Goal: Information Seeking & Learning: Learn about a topic

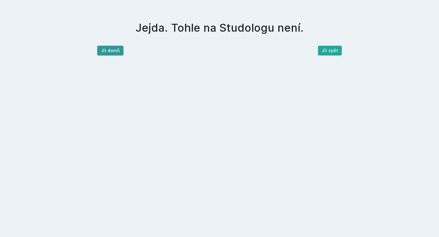
click at [112, 50] on button "Jít domů" at bounding box center [110, 51] width 26 height 10
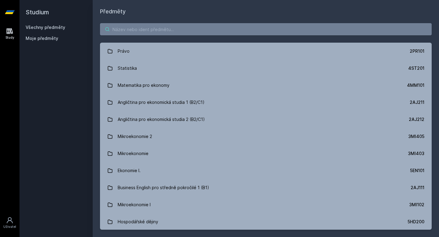
click at [140, 32] on input "search" at bounding box center [265, 29] width 331 height 12
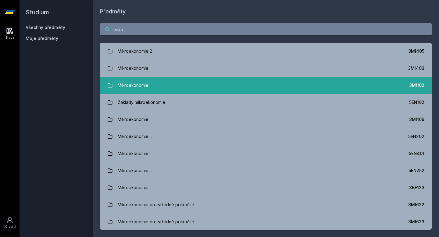
type input "mikro"
click at [167, 82] on link "Mikroekonomie I 3MI102" at bounding box center [265, 85] width 331 height 17
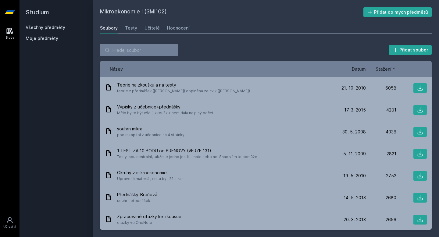
click at [357, 70] on span "Datum" at bounding box center [359, 69] width 14 height 6
